Goal: Transaction & Acquisition: Purchase product/service

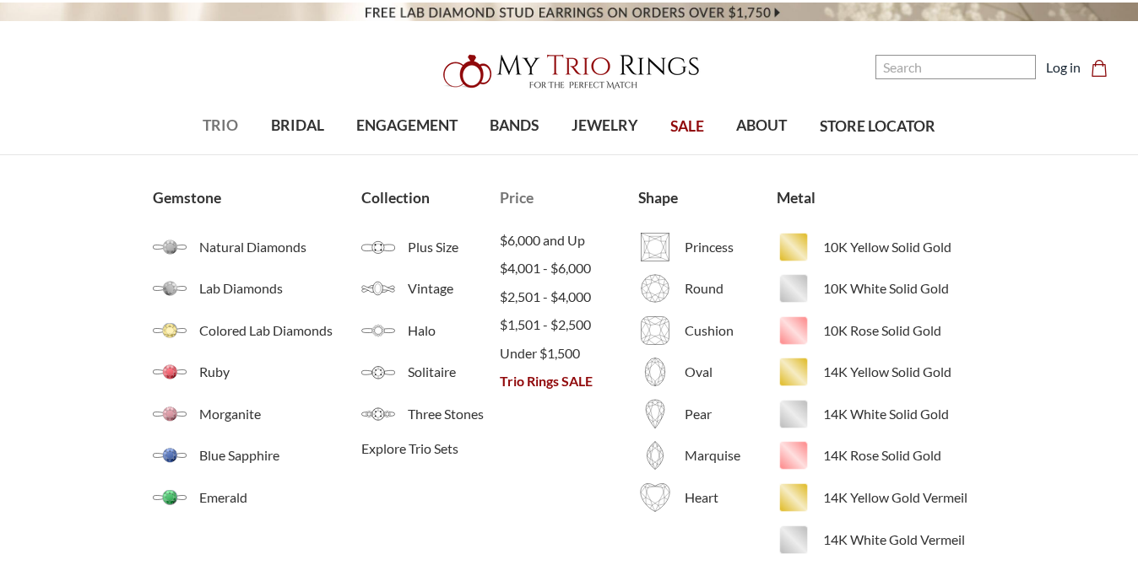
click at [538, 382] on span "Trio Rings SALE" at bounding box center [569, 381] width 138 height 20
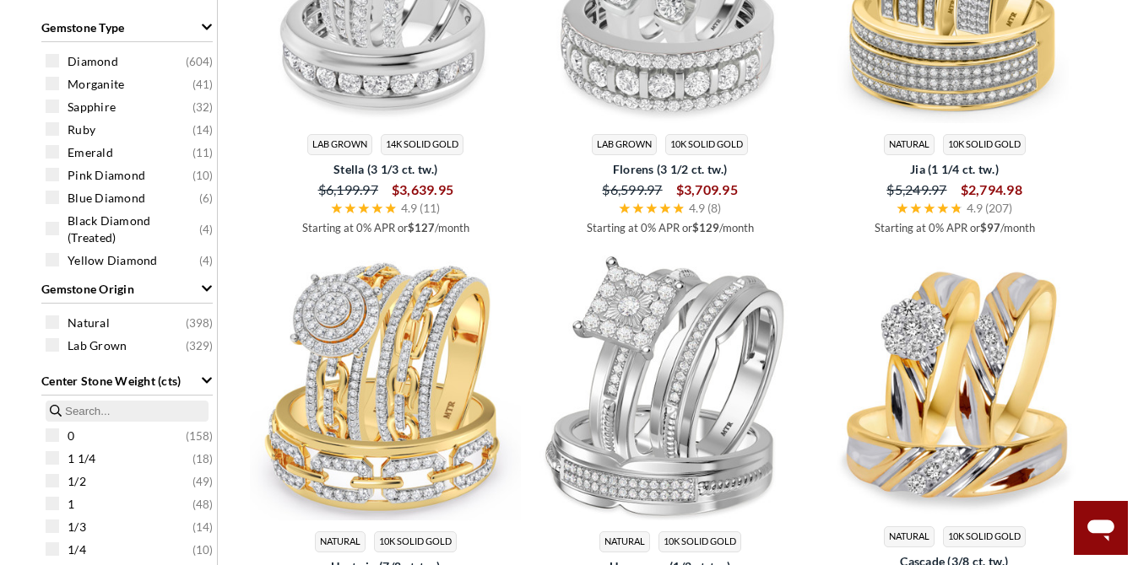
scroll to position [1097, 0]
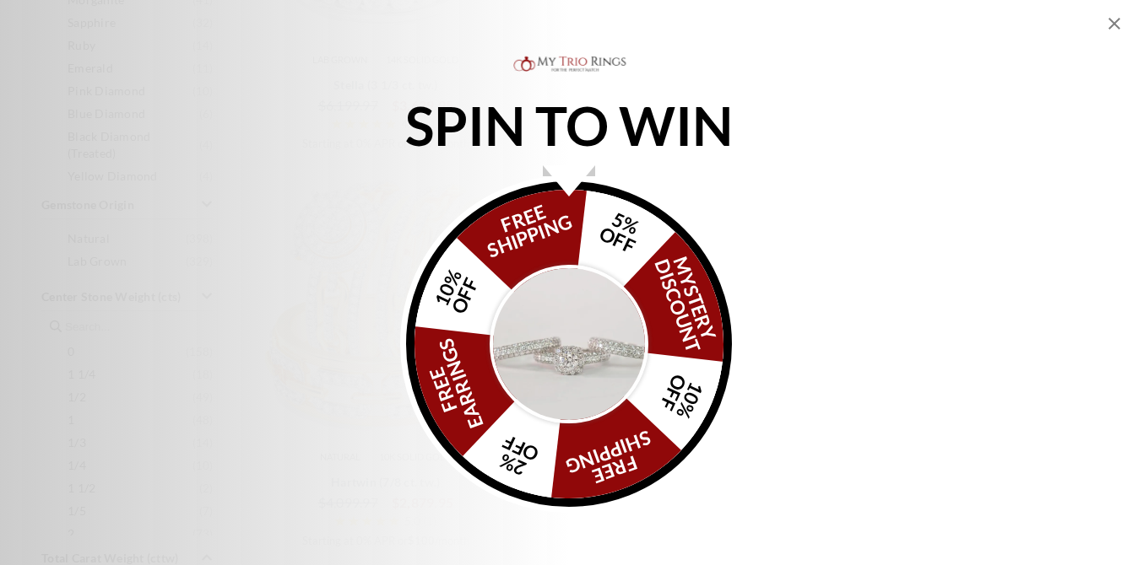
click at [560, 341] on img "Alia popup" at bounding box center [569, 344] width 159 height 159
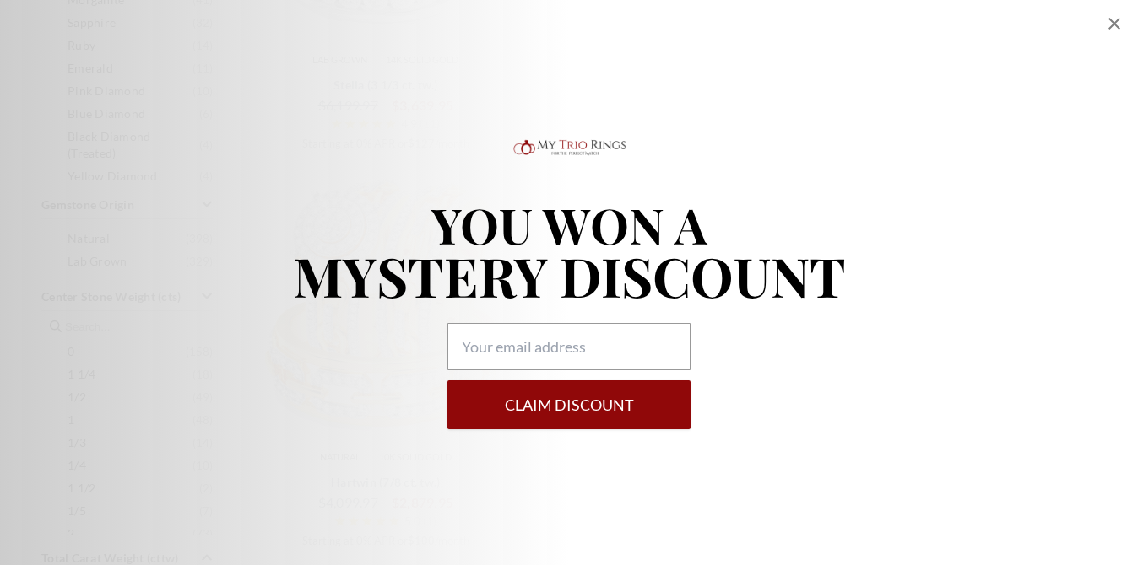
click at [1111, 19] on icon "Close popup" at bounding box center [1114, 24] width 20 height 20
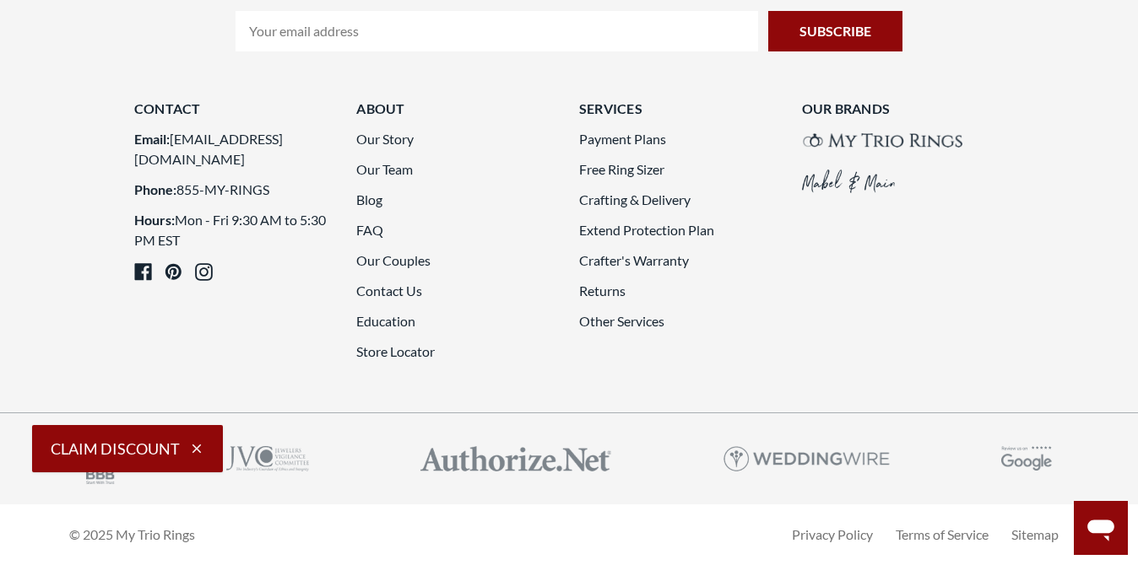
scroll to position [4389, 0]
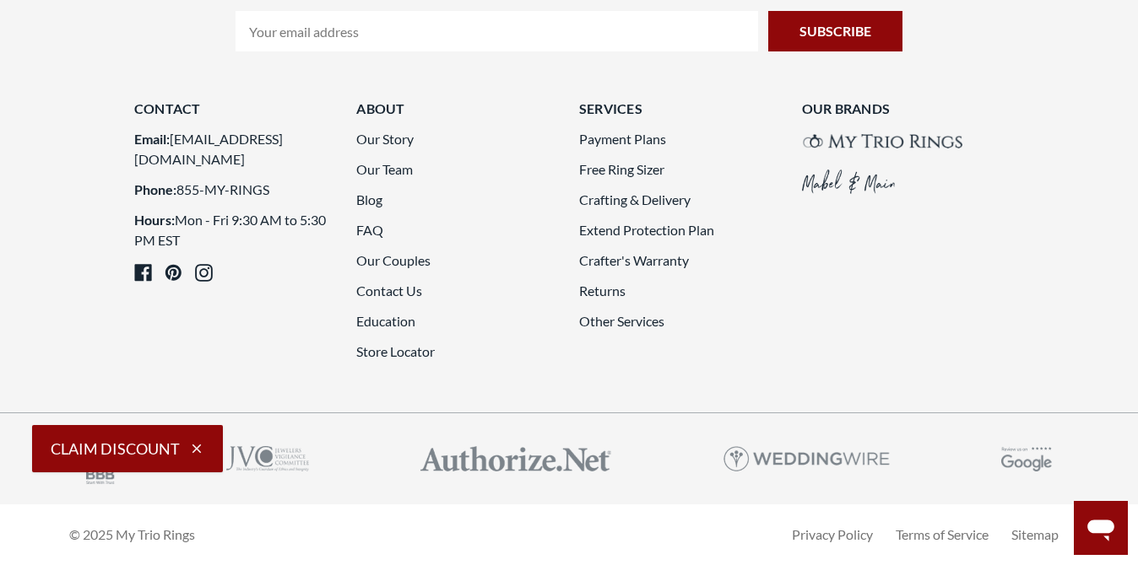
scroll to position [4724, 0]
